Goal: Task Accomplishment & Management: Manage account settings

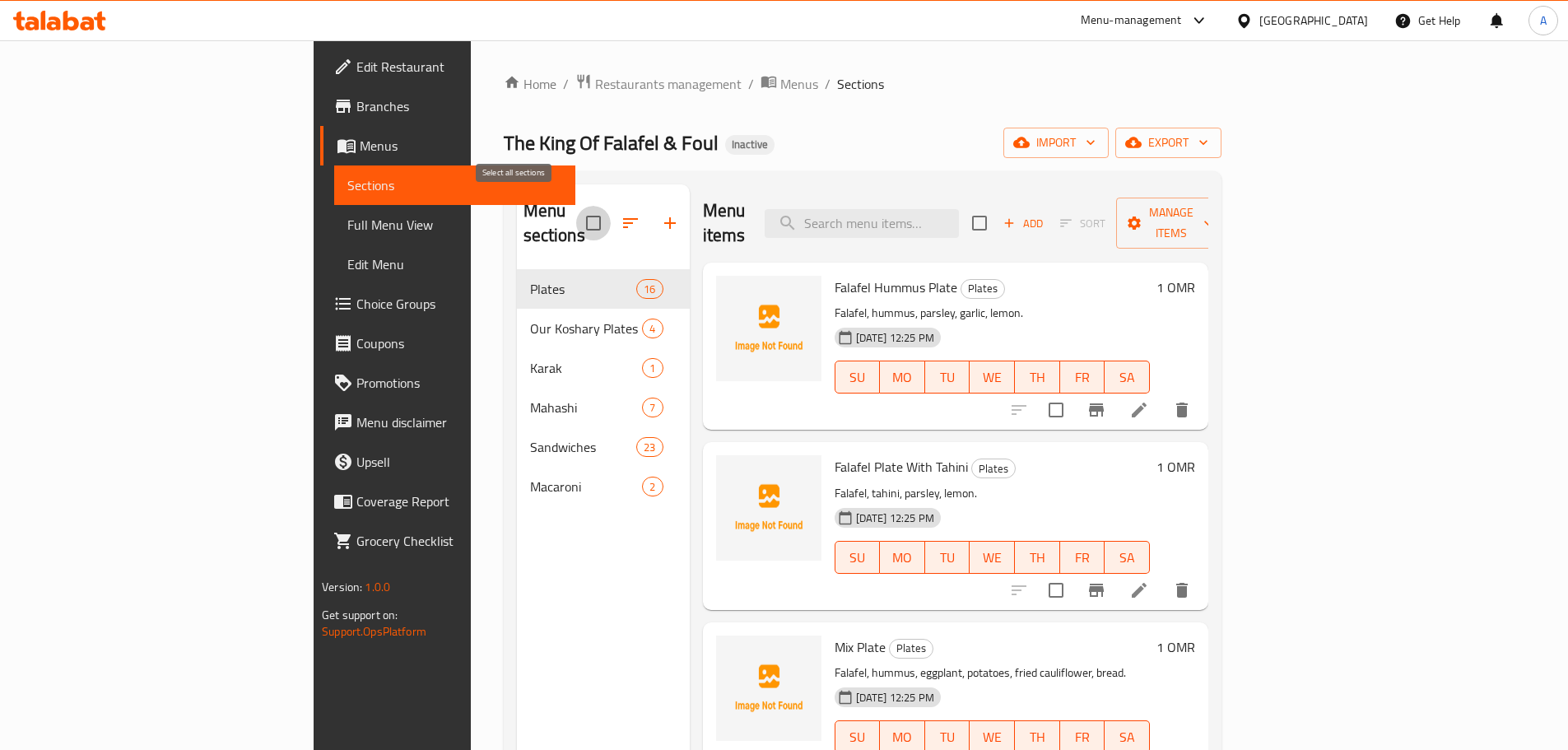
click at [577, 210] on input "checkbox" at bounding box center [594, 224] width 35 height 35
checkbox input "true"
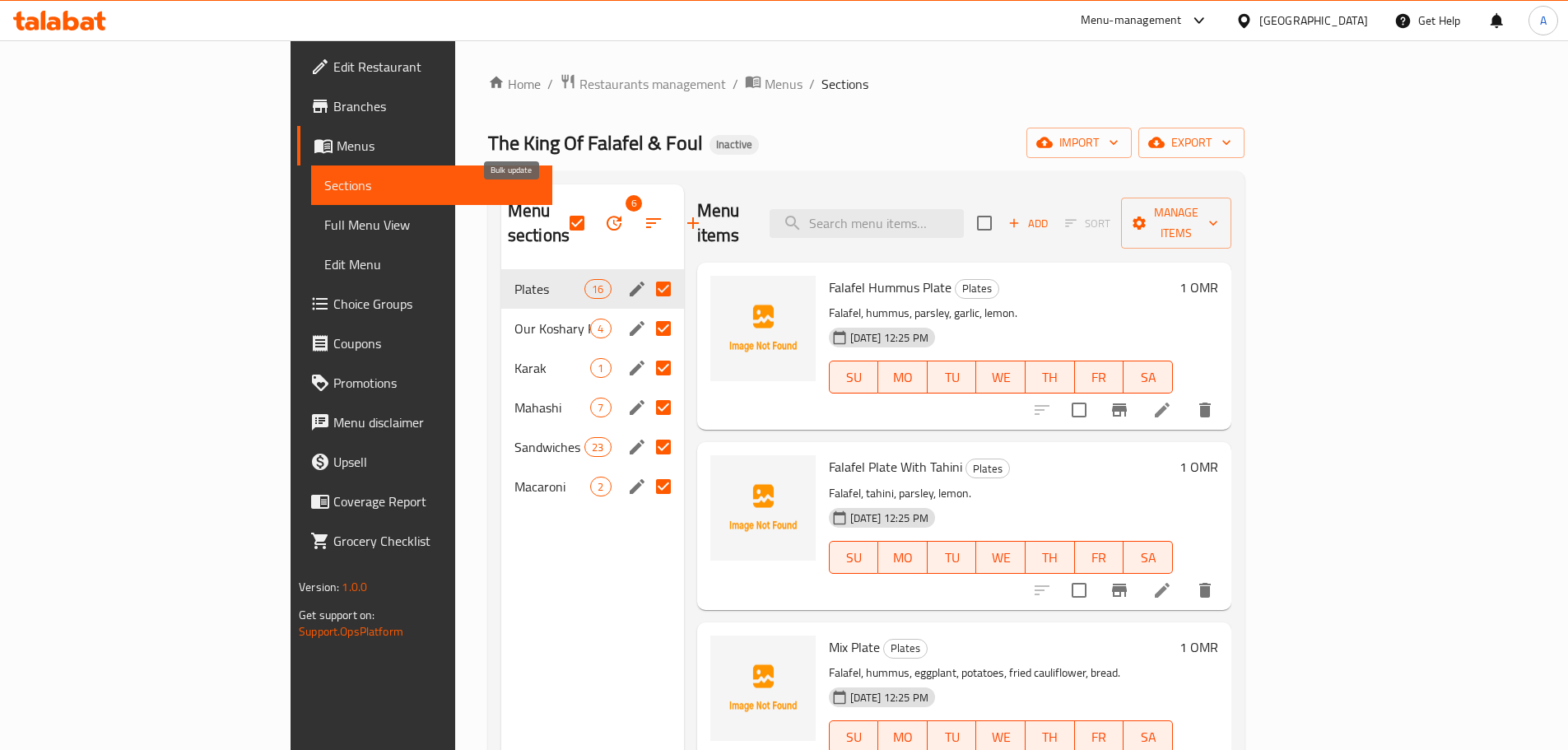
click at [605, 214] on icon "button" at bounding box center [614, 224] width 20 height 20
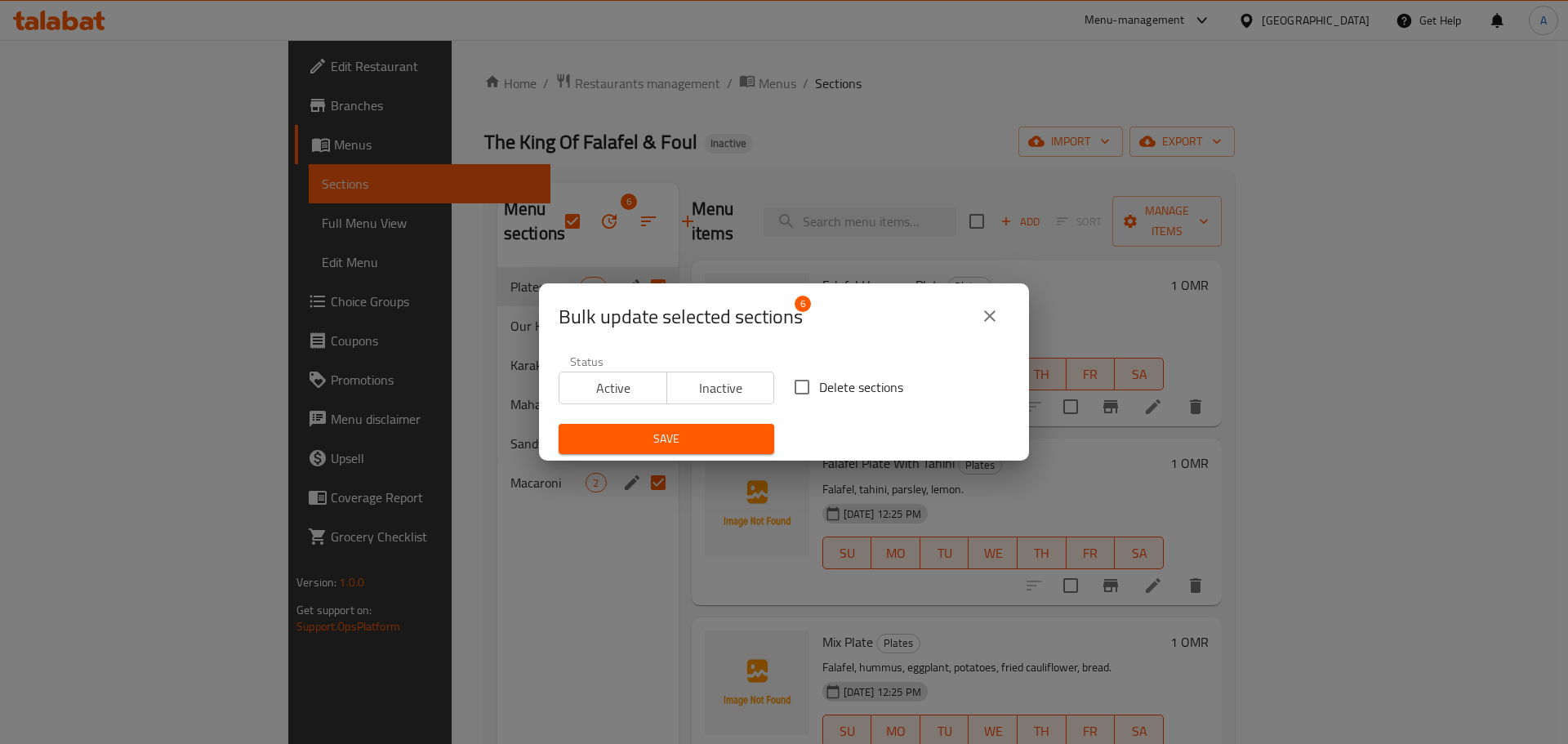
click at [867, 380] on span "Delete sections" at bounding box center [861, 387] width 84 height 20
click at [819, 380] on input "Delete sections" at bounding box center [802, 387] width 34 height 34
checkbox input "true"
click at [703, 438] on span "Save" at bounding box center [667, 439] width 190 height 20
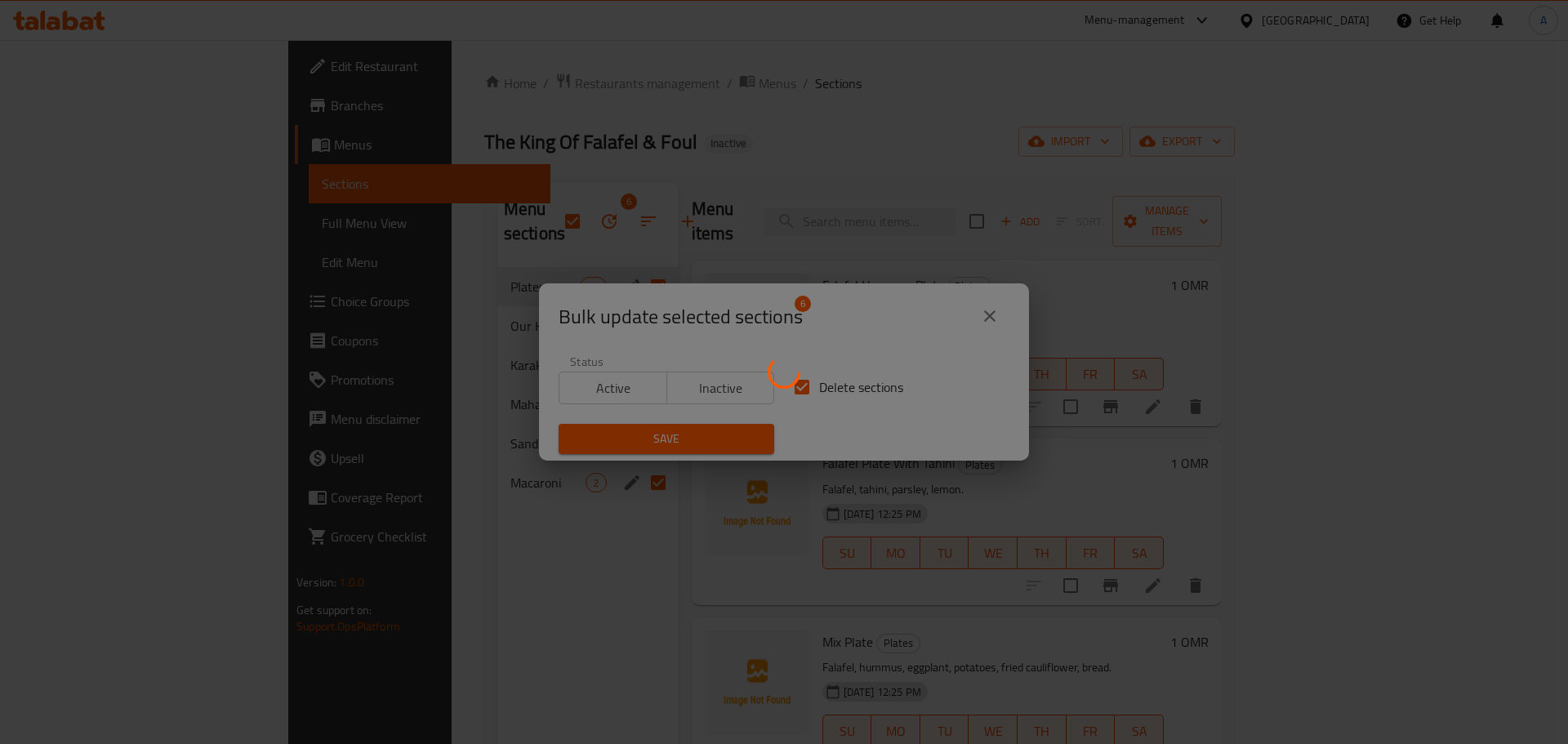
checkbox input "false"
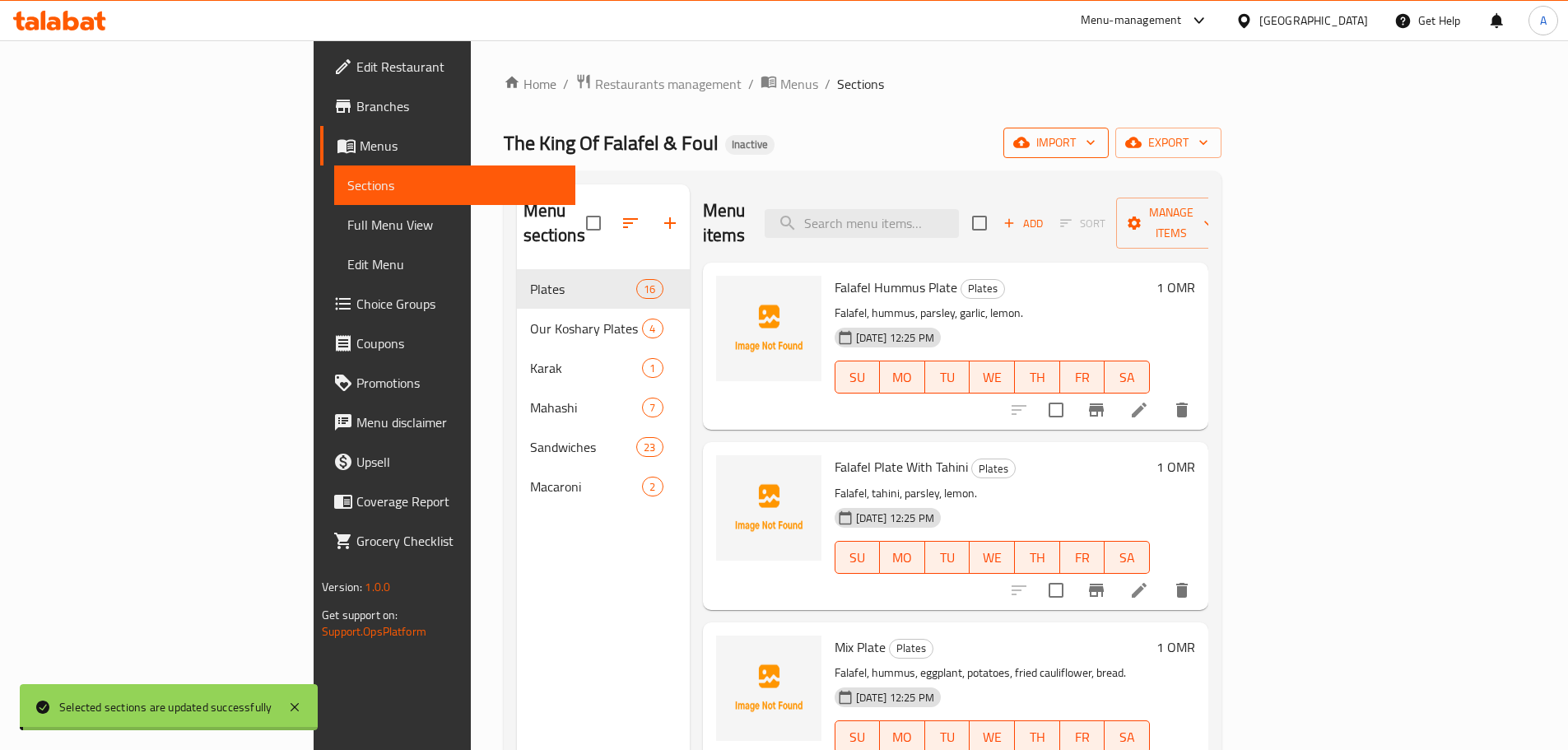
drag, startPoint x: 1519, startPoint y: 111, endPoint x: 1509, endPoint y: 134, distance: 25.1
click at [1222, 111] on div "Home / Restaurants management / Menus / Sections The King Of Falafel & Foul Ina…" at bounding box center [863, 511] width 718 height 875
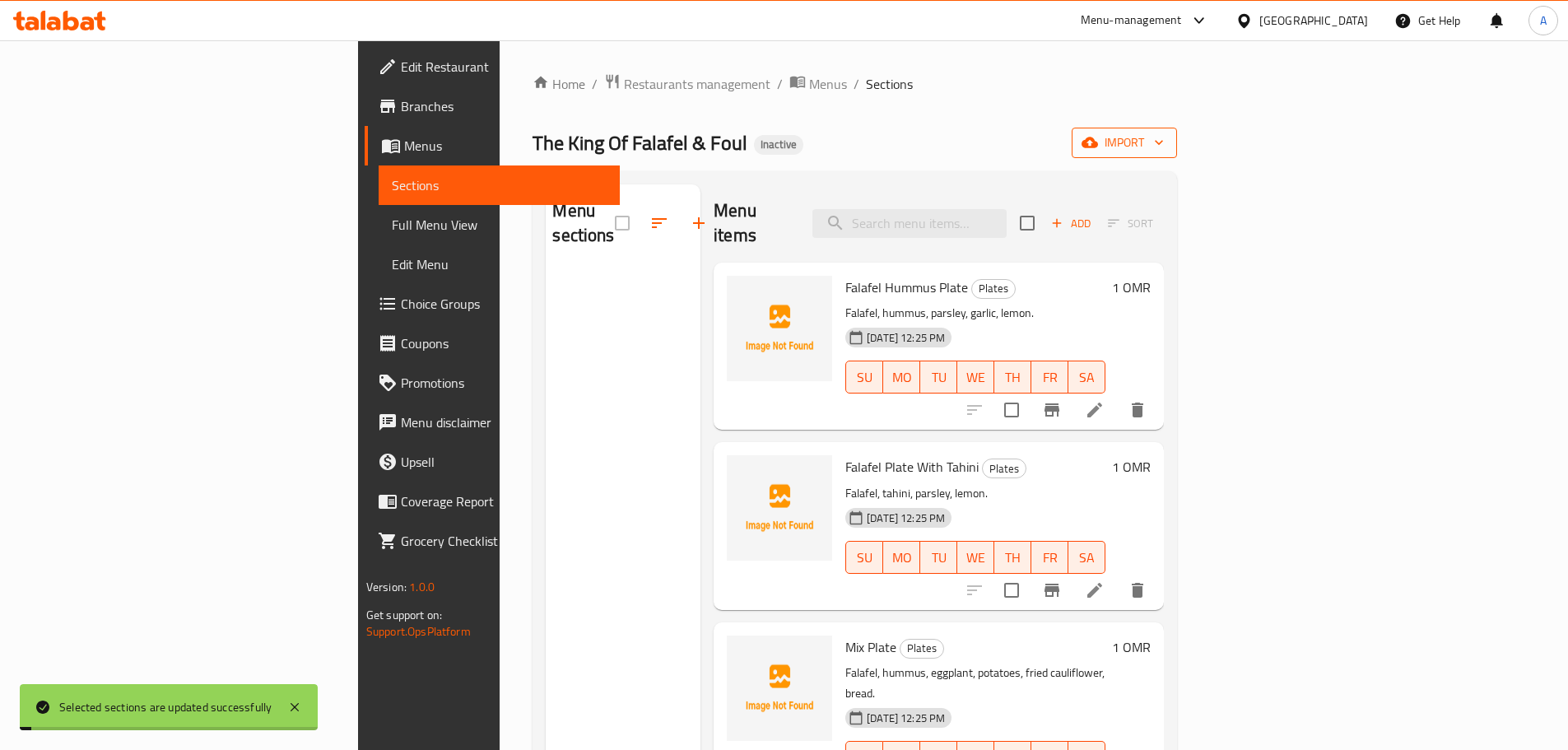
click at [1164, 141] on span "import" at bounding box center [1124, 143] width 79 height 21
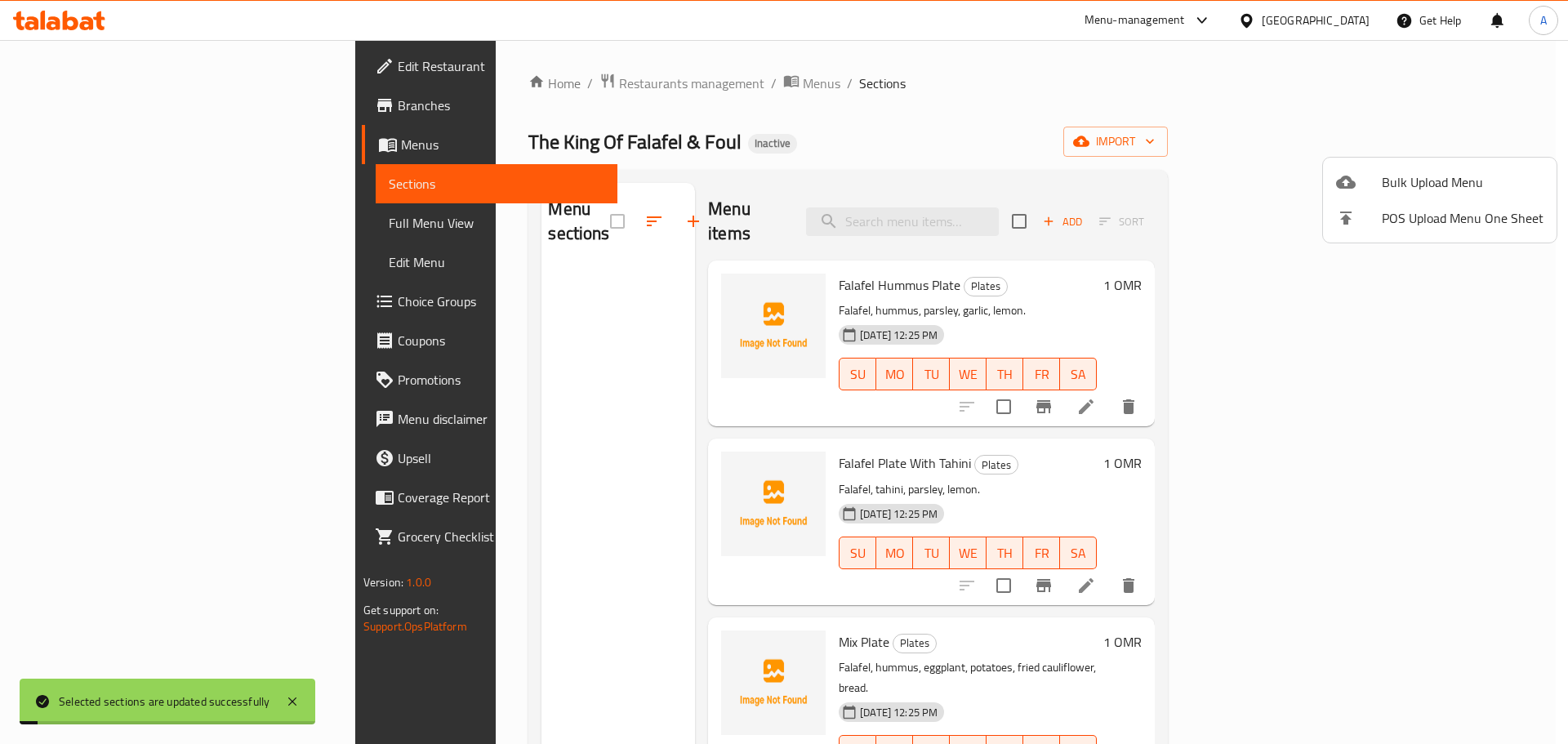
click at [1458, 177] on span "Bulk Upload Menu" at bounding box center [1463, 183] width 162 height 20
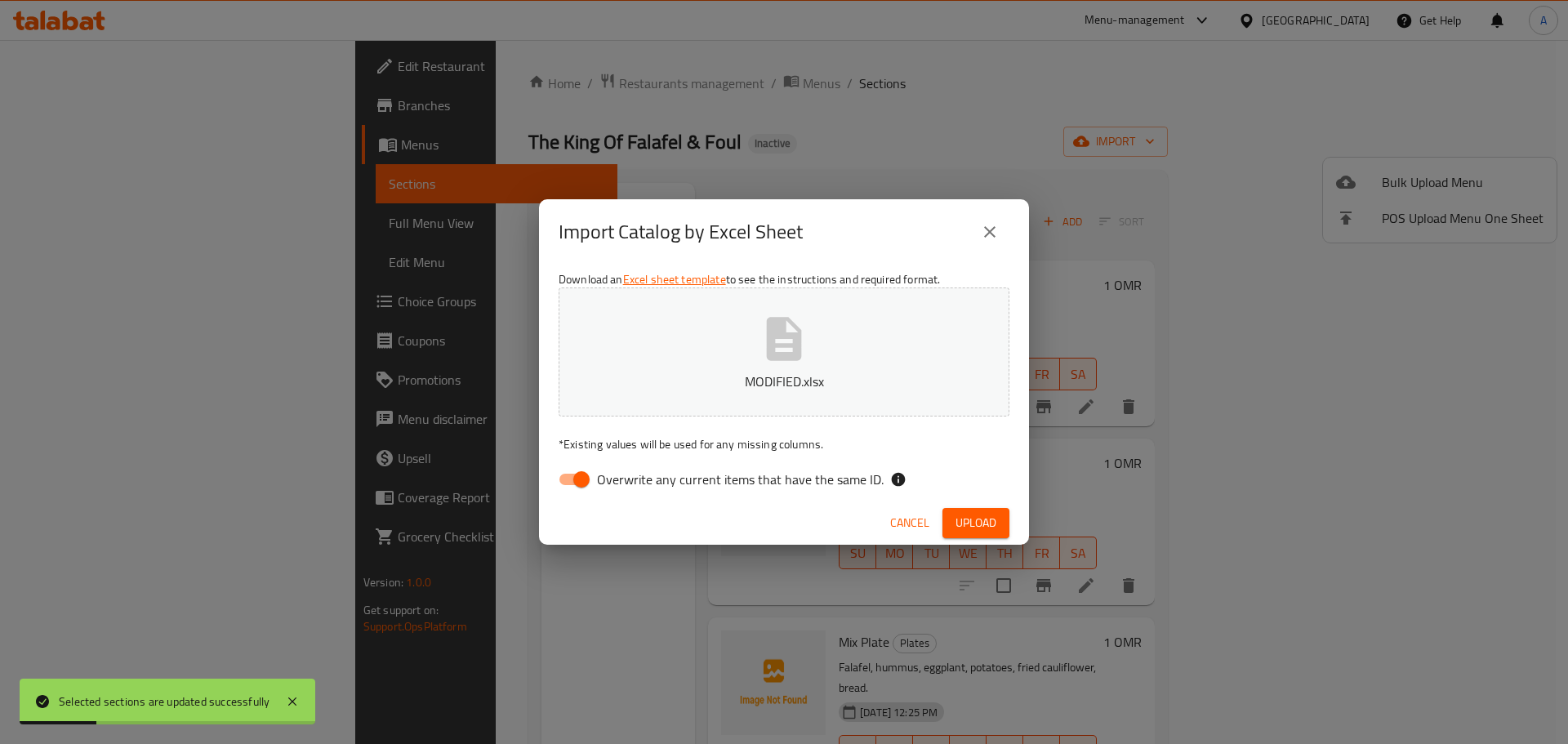
drag, startPoint x: 827, startPoint y: 459, endPoint x: 835, endPoint y: 488, distance: 30.1
click at [827, 459] on div "Download an Excel sheet template to see the instructions and required format. M…" at bounding box center [784, 382] width 490 height 237
click at [835, 489] on span "Overwrite any current items that have the same ID." at bounding box center [741, 480] width 286 height 20
click at [629, 489] on input "Overwrite any current items that have the same ID." at bounding box center [582, 480] width 93 height 31
checkbox input "false"
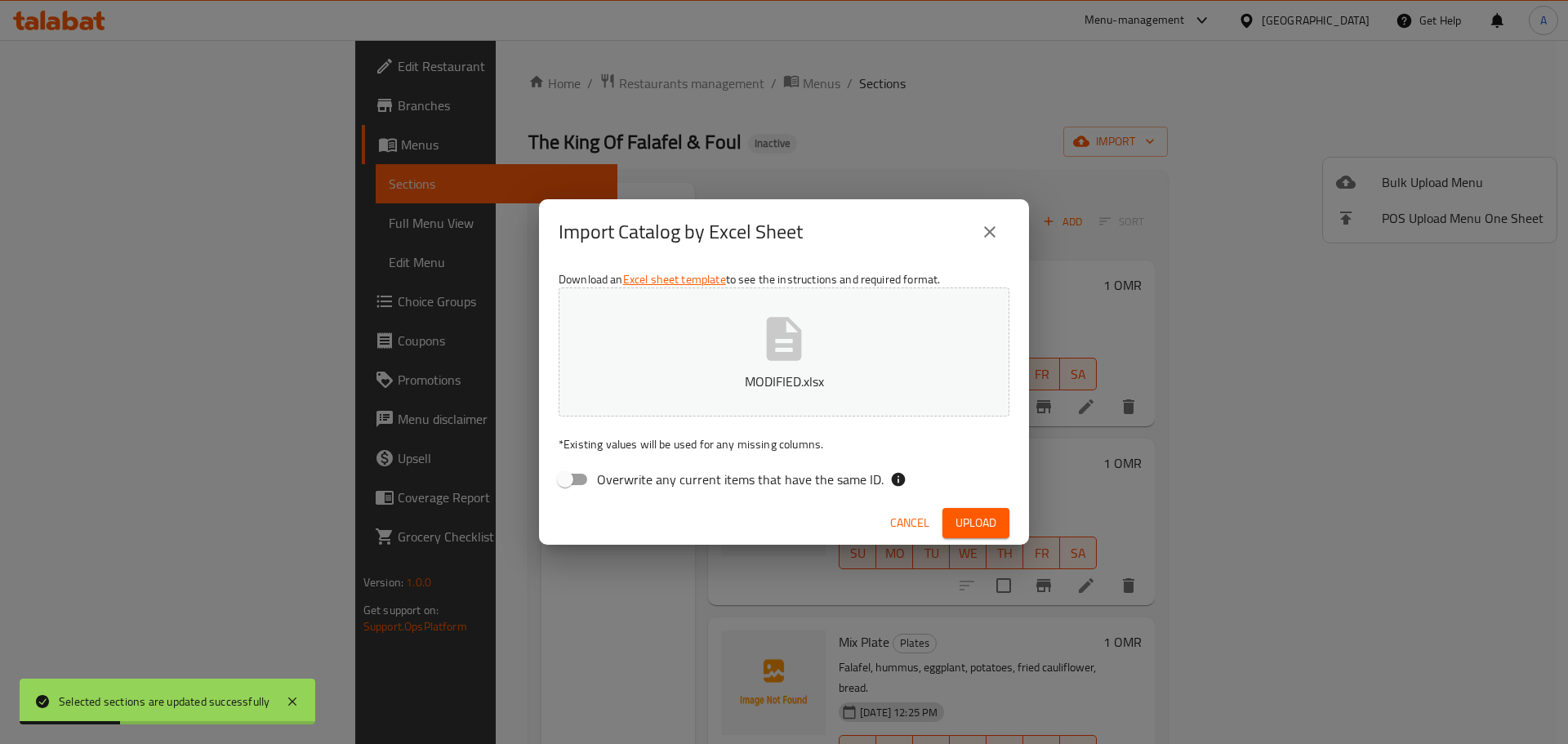
click at [981, 524] on span "Upload" at bounding box center [976, 523] width 41 height 20
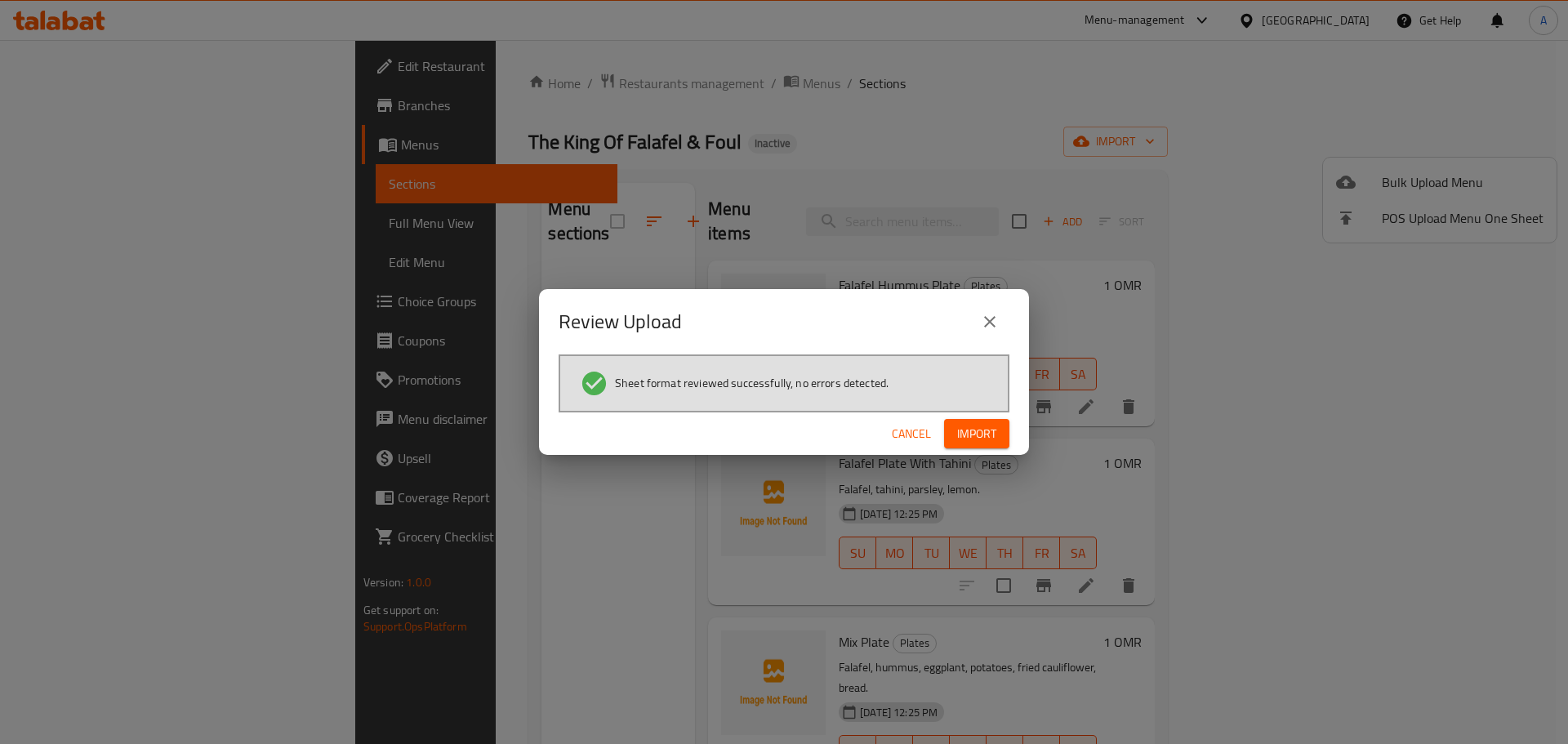
click at [1002, 438] on button "Import" at bounding box center [977, 434] width 65 height 30
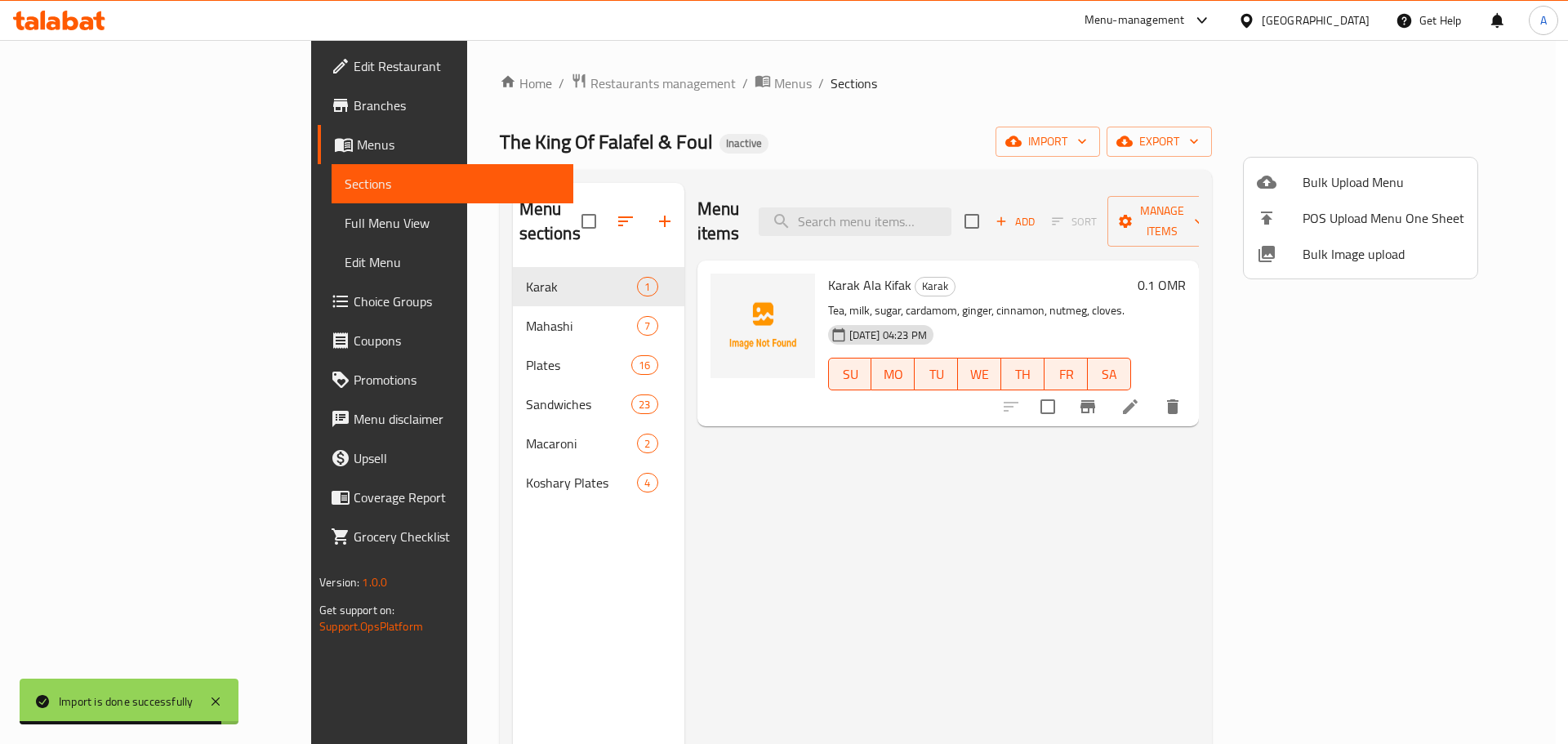
click at [713, 174] on div at bounding box center [784, 372] width 1568 height 744
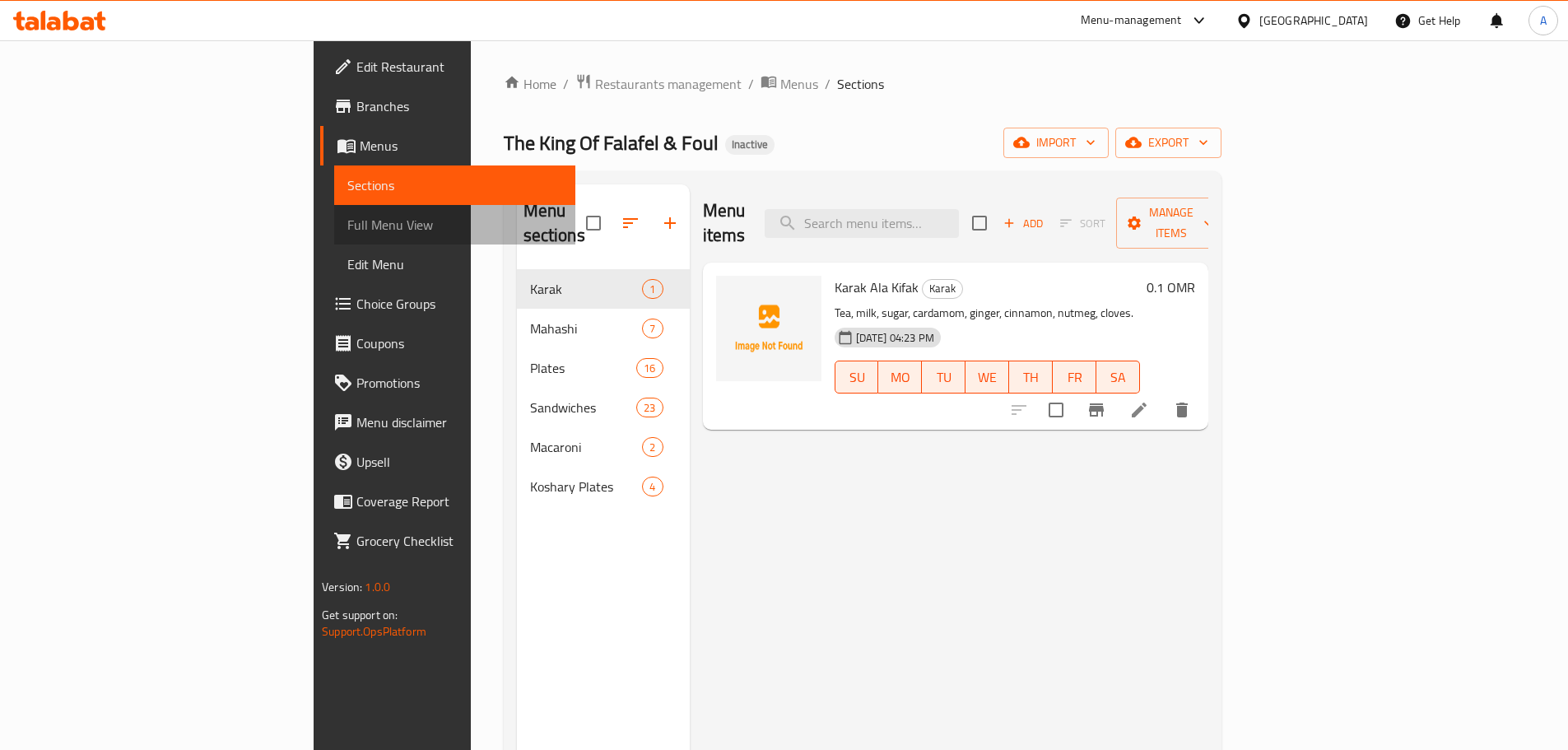
click at [347, 219] on span "Full Menu View" at bounding box center [454, 225] width 215 height 20
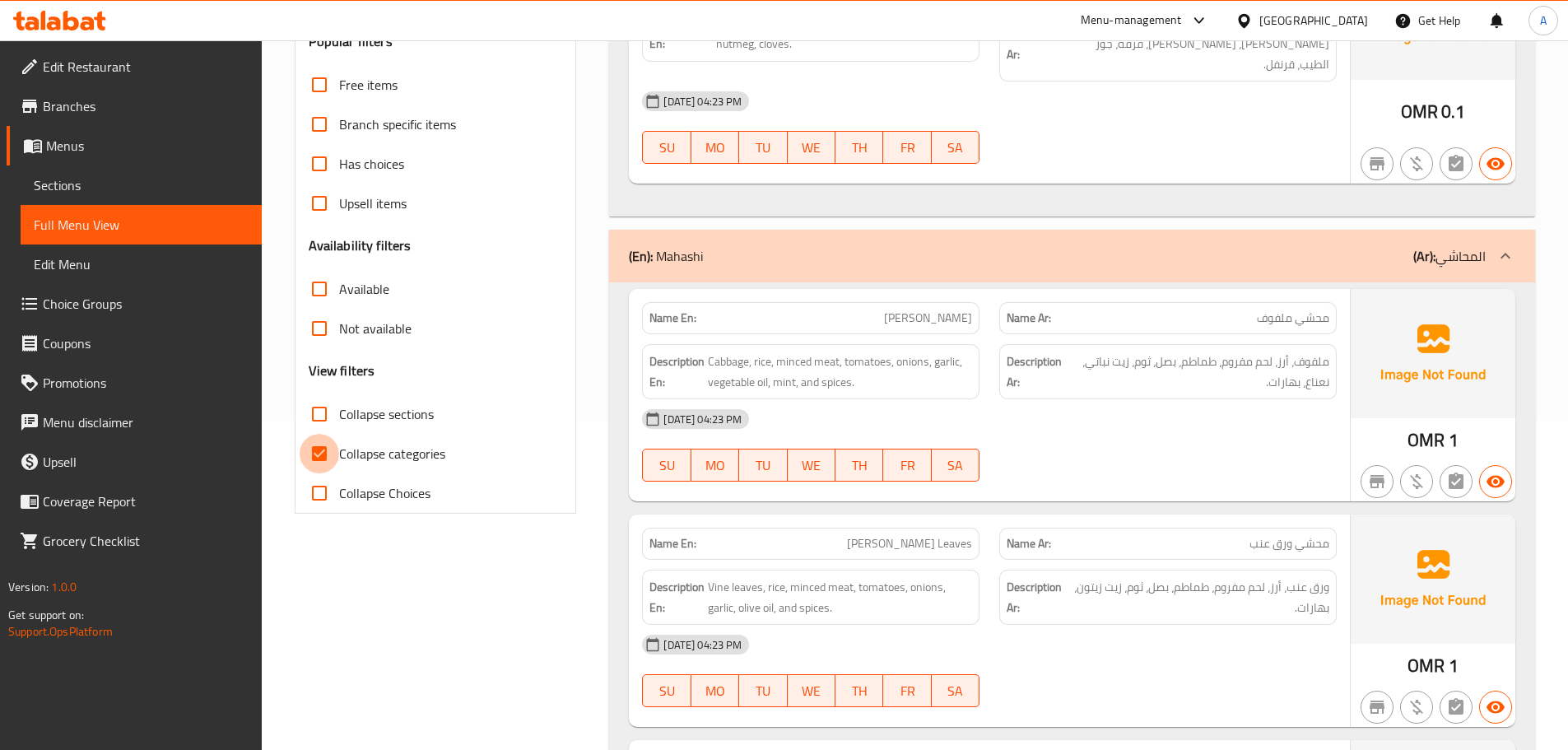
click at [332, 465] on input "Collapse categories" at bounding box center [319, 454] width 40 height 40
checkbox input "false"
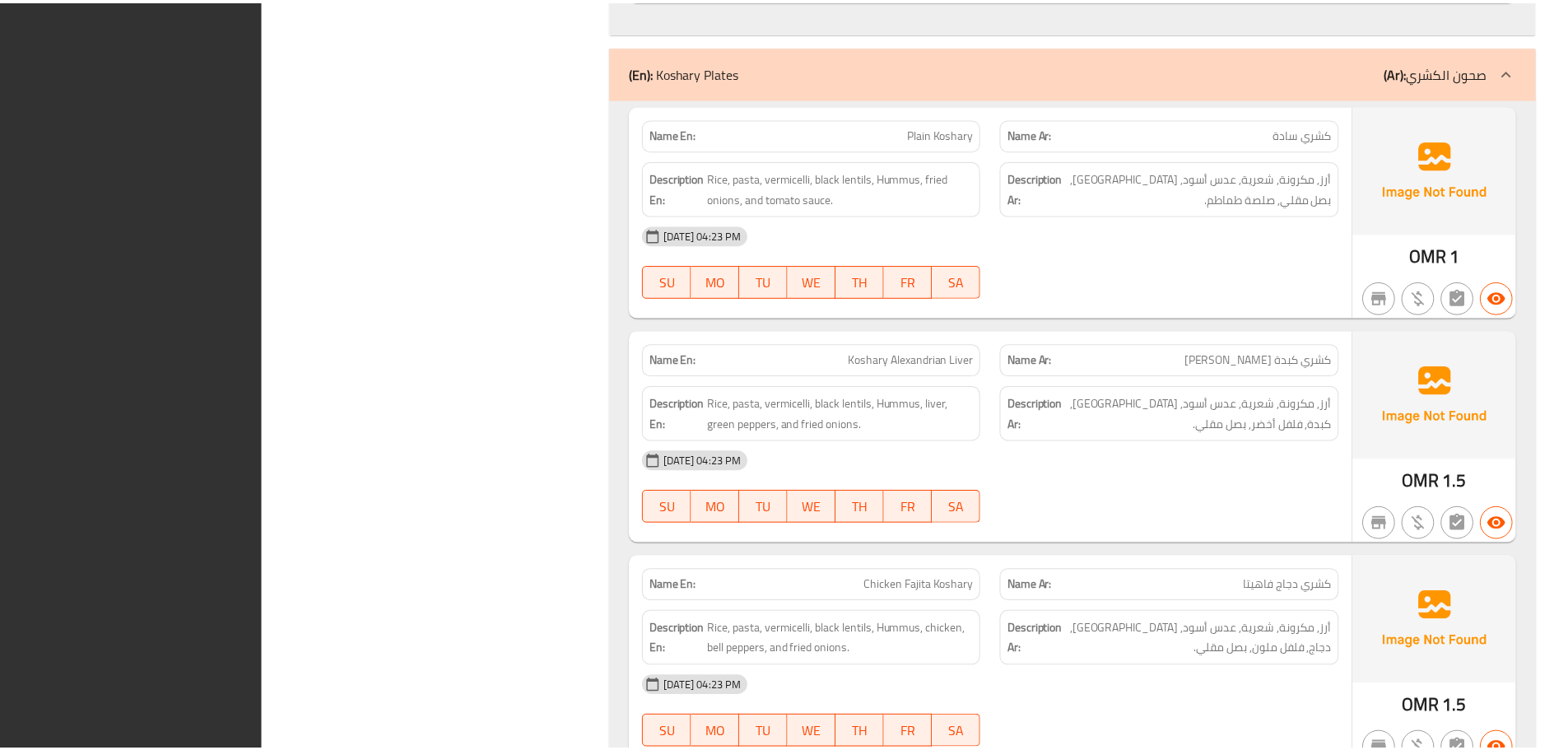
scroll to position [11361, 0]
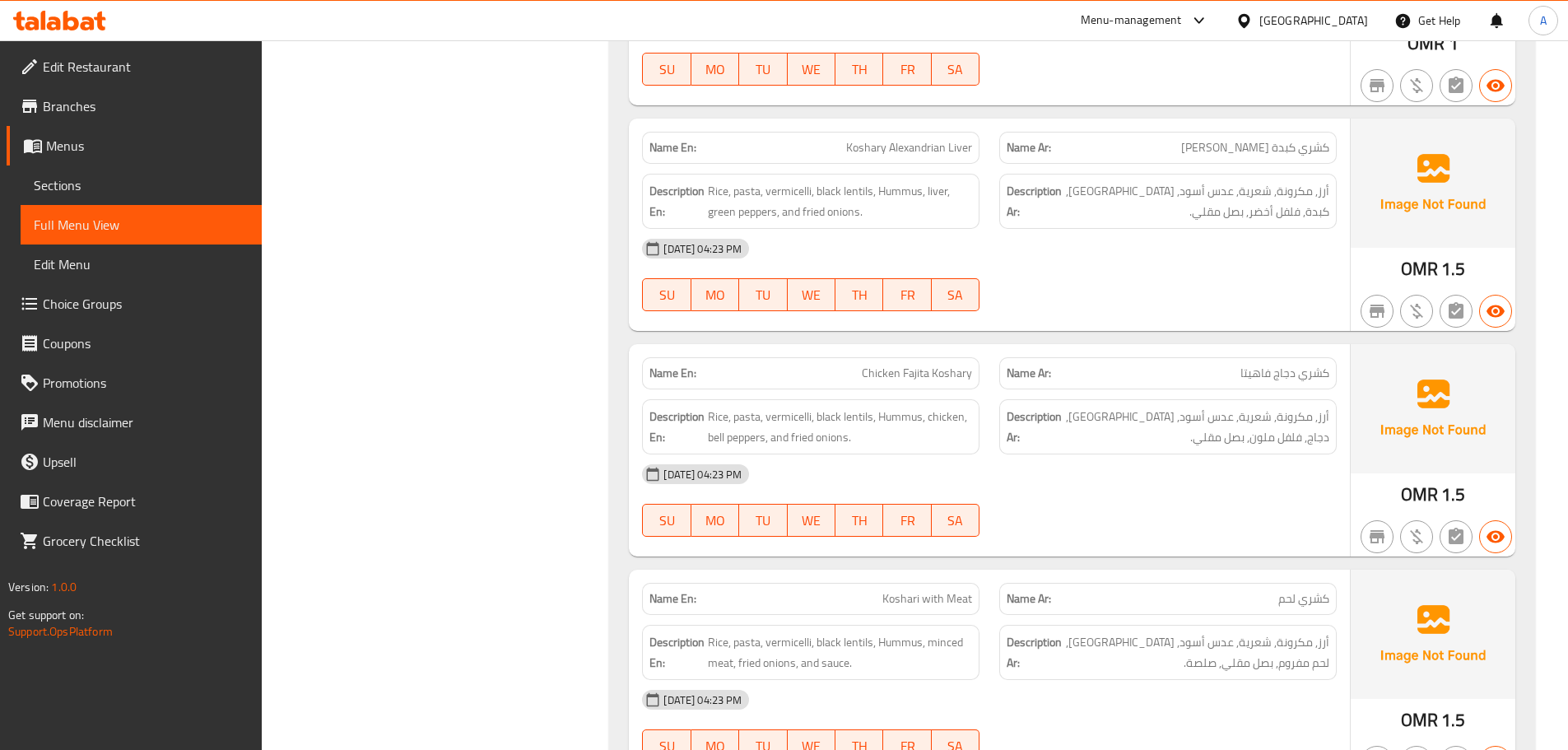
click at [153, 97] on span "Branches" at bounding box center [146, 106] width 206 height 20
